Goal: Obtain resource: Download file/media

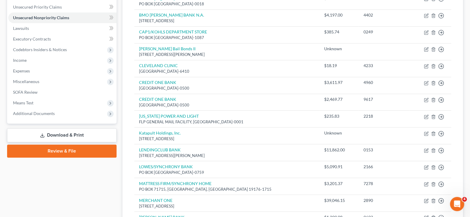
scroll to position [148, 0]
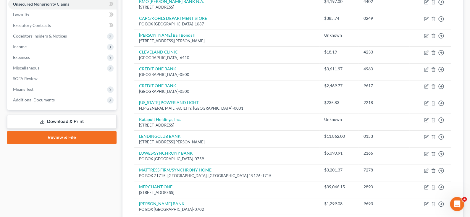
click at [63, 120] on link "Download & Print" at bounding box center [62, 122] width 110 height 14
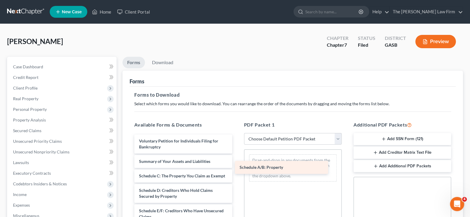
drag, startPoint x: 163, startPoint y: 176, endPoint x: 264, endPoint y: 167, distance: 101.6
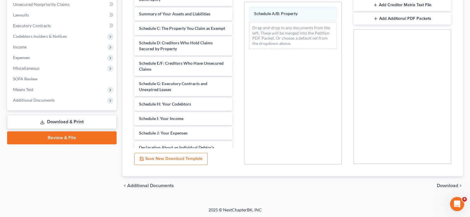
scroll to position [148, 0]
click at [445, 185] on span "Download" at bounding box center [447, 185] width 21 height 5
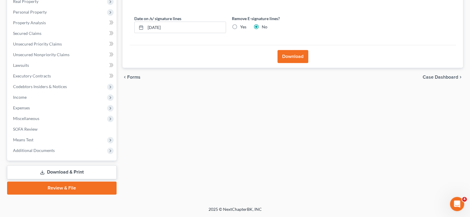
scroll to position [97, 0]
click at [286, 59] on button "Download" at bounding box center [293, 57] width 31 height 13
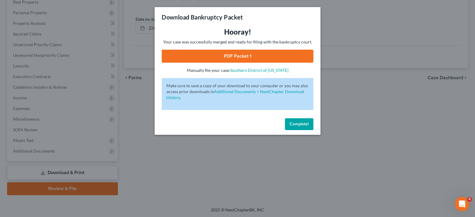
click at [239, 55] on link "PDF Packet 1" at bounding box center [238, 56] width 152 height 13
click at [345, 114] on div "Download Bankruptcy Packet Hooray! Your case was successfully merged and ready …" at bounding box center [237, 108] width 475 height 217
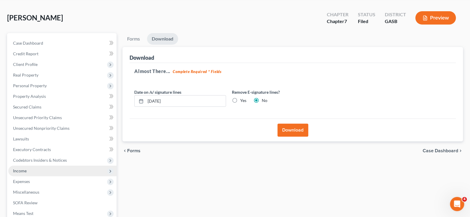
scroll to position [0, 0]
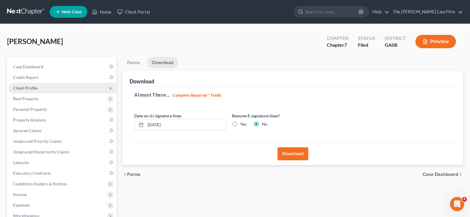
click at [34, 87] on span "Client Profile" at bounding box center [25, 88] width 25 height 5
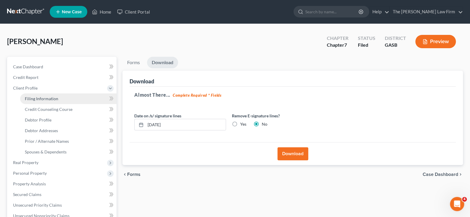
click at [37, 97] on span "Filing Information" at bounding box center [41, 98] width 33 height 5
select select "1"
select select "0"
select select "20"
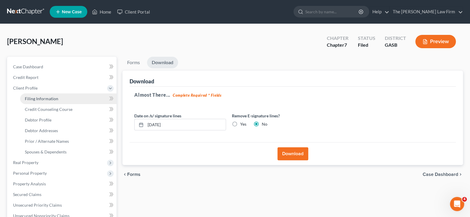
select select "0"
select select "10"
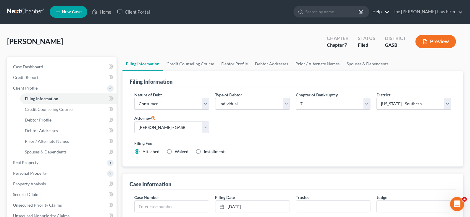
click at [390, 12] on link "Help" at bounding box center [380, 12] width 20 height 11
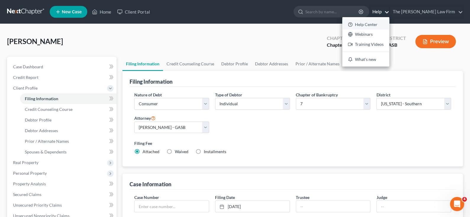
click at [390, 23] on link "Help Center" at bounding box center [366, 25] width 47 height 10
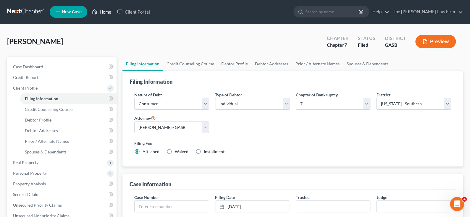
click at [103, 12] on link "Home" at bounding box center [101, 12] width 25 height 11
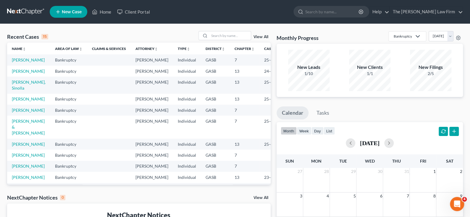
drag, startPoint x: 18, startPoint y: 61, endPoint x: 103, endPoint y: 70, distance: 85.8
click at [103, 65] on td at bounding box center [109, 59] width 44 height 11
click at [12, 60] on td "[PERSON_NAME]" at bounding box center [28, 59] width 43 height 11
click at [20, 60] on link "[PERSON_NAME]" at bounding box center [28, 59] width 33 height 5
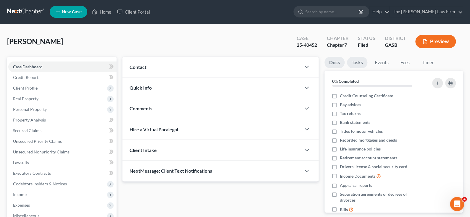
click at [356, 62] on link "Tasks" at bounding box center [357, 63] width 20 height 12
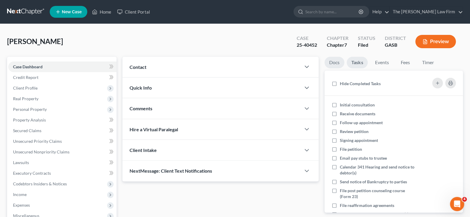
click at [331, 62] on link "Docs" at bounding box center [335, 63] width 20 height 12
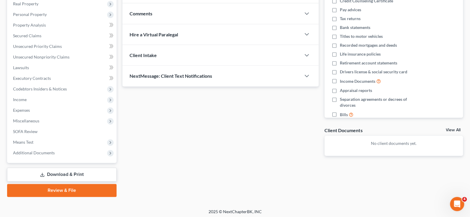
scroll to position [97, 0]
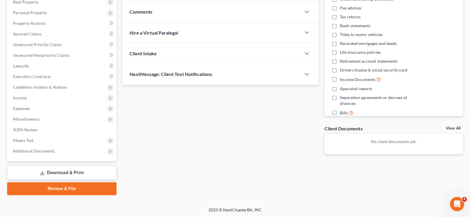
click at [70, 172] on link "Download & Print" at bounding box center [62, 173] width 110 height 14
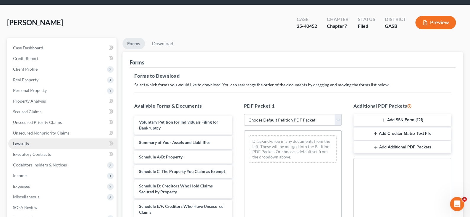
scroll to position [30, 0]
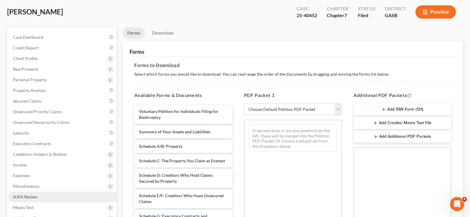
click at [29, 194] on span "SOFA Review" at bounding box center [25, 196] width 25 height 5
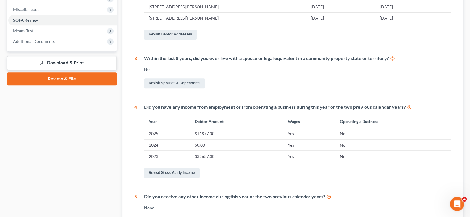
scroll to position [207, 0]
click at [181, 172] on link "Revisit Gross Yearly Income" at bounding box center [172, 173] width 56 height 10
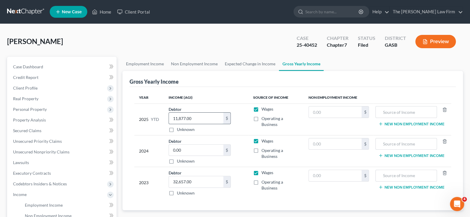
click at [196, 119] on input "11,877.00" at bounding box center [196, 118] width 54 height 11
type input "25,657"
click at [207, 97] on th "Income (AGI)" at bounding box center [206, 98] width 85 height 12
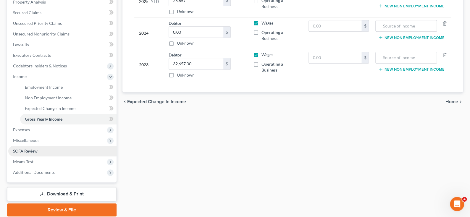
scroll to position [118, 0]
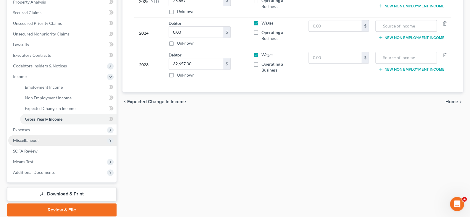
click at [38, 139] on span "Miscellaneous" at bounding box center [26, 140] width 26 height 5
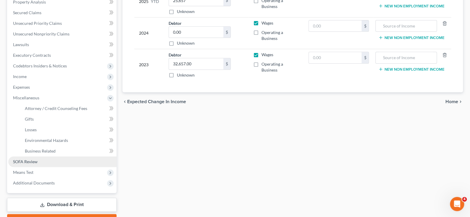
click at [31, 160] on span "SOFA Review" at bounding box center [25, 161] width 25 height 5
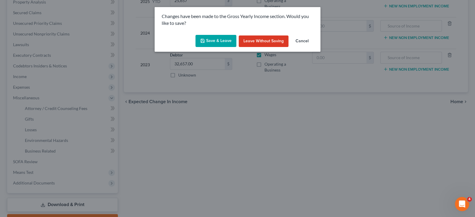
click at [212, 41] on button "Save & Leave" at bounding box center [215, 41] width 41 height 12
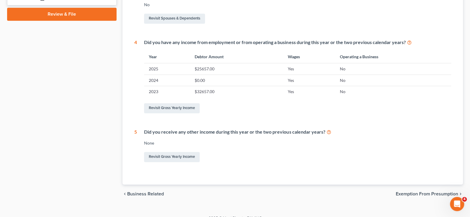
scroll to position [43, 0]
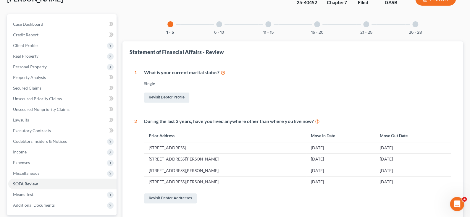
click at [218, 25] on div at bounding box center [219, 24] width 6 height 6
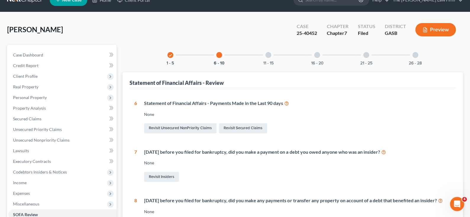
scroll to position [0, 0]
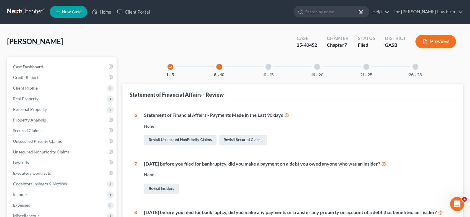
click at [266, 67] on div at bounding box center [269, 67] width 6 height 6
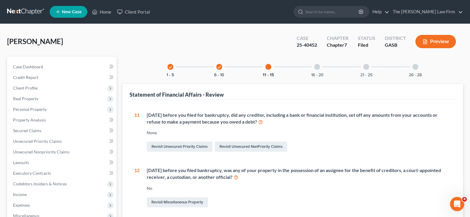
click at [316, 67] on div at bounding box center [317, 67] width 6 height 6
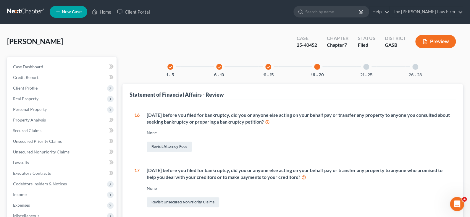
click at [367, 66] on div at bounding box center [367, 67] width 6 height 6
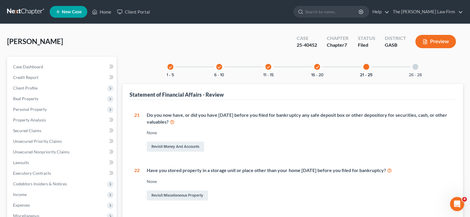
click at [416, 66] on div at bounding box center [416, 67] width 6 height 6
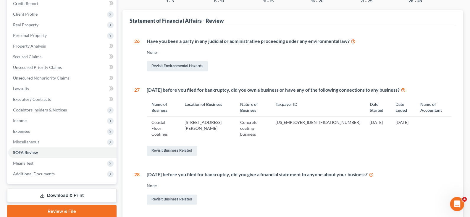
scroll to position [89, 0]
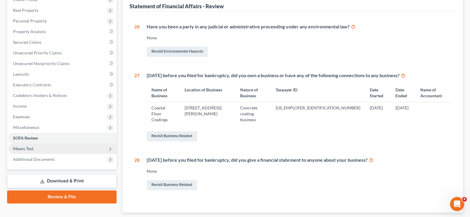
click at [29, 149] on span "Means Test" at bounding box center [23, 148] width 20 height 5
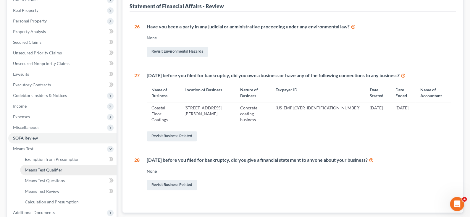
click at [50, 168] on span "Means Test Qualifier" at bounding box center [44, 170] width 38 height 5
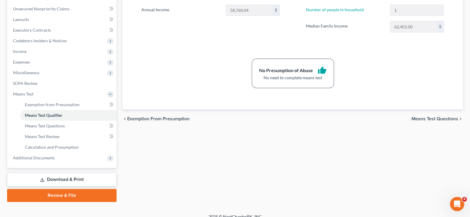
scroll to position [148, 0]
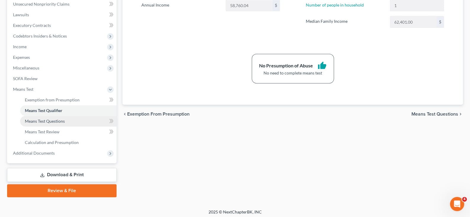
click at [49, 120] on span "Means Test Questions" at bounding box center [45, 121] width 40 height 5
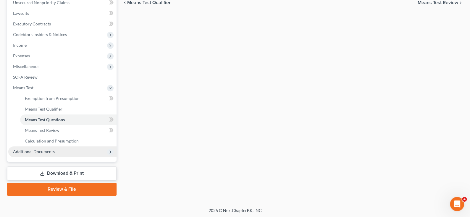
scroll to position [150, 0]
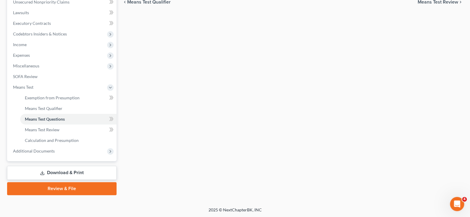
click at [57, 173] on link "Download & Print" at bounding box center [62, 173] width 110 height 14
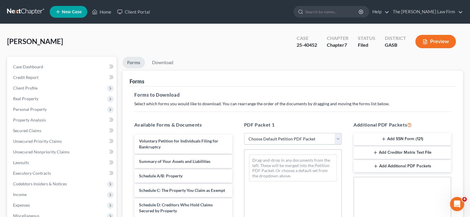
click at [267, 139] on select "Choose Default Petition PDF Packet Complete Bankruptcy Petition (all forms and …" at bounding box center [293, 139] width 98 height 12
select select "0"
click at [244, 133] on select "Choose Default Petition PDF Packet Complete Bankruptcy Petition (all forms and …" at bounding box center [293, 139] width 98 height 12
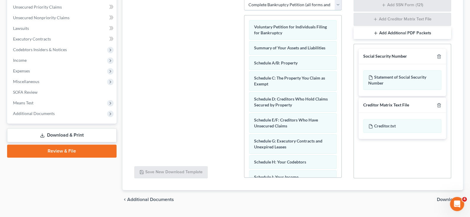
scroll to position [148, 0]
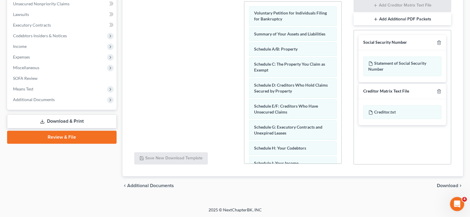
click at [450, 185] on span "Download" at bounding box center [447, 186] width 21 height 5
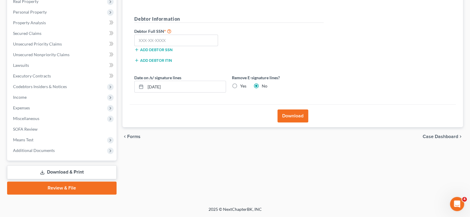
scroll to position [97, 0]
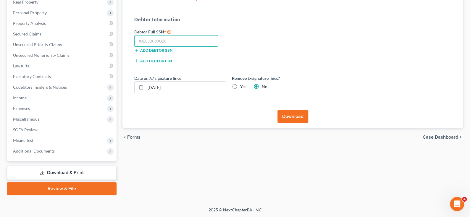
click at [164, 41] on input "text" at bounding box center [176, 41] width 84 height 12
type input "343-74-7457"
click at [286, 117] on button "Download" at bounding box center [293, 116] width 31 height 13
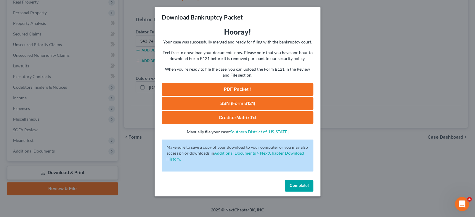
click at [236, 89] on link "PDF Packet 1" at bounding box center [238, 89] width 152 height 13
click at [344, 81] on div "Download Bankruptcy Packet Hooray! Your case was successfully merged and ready …" at bounding box center [237, 108] width 475 height 217
